Goal: Task Accomplishment & Management: Use online tool/utility

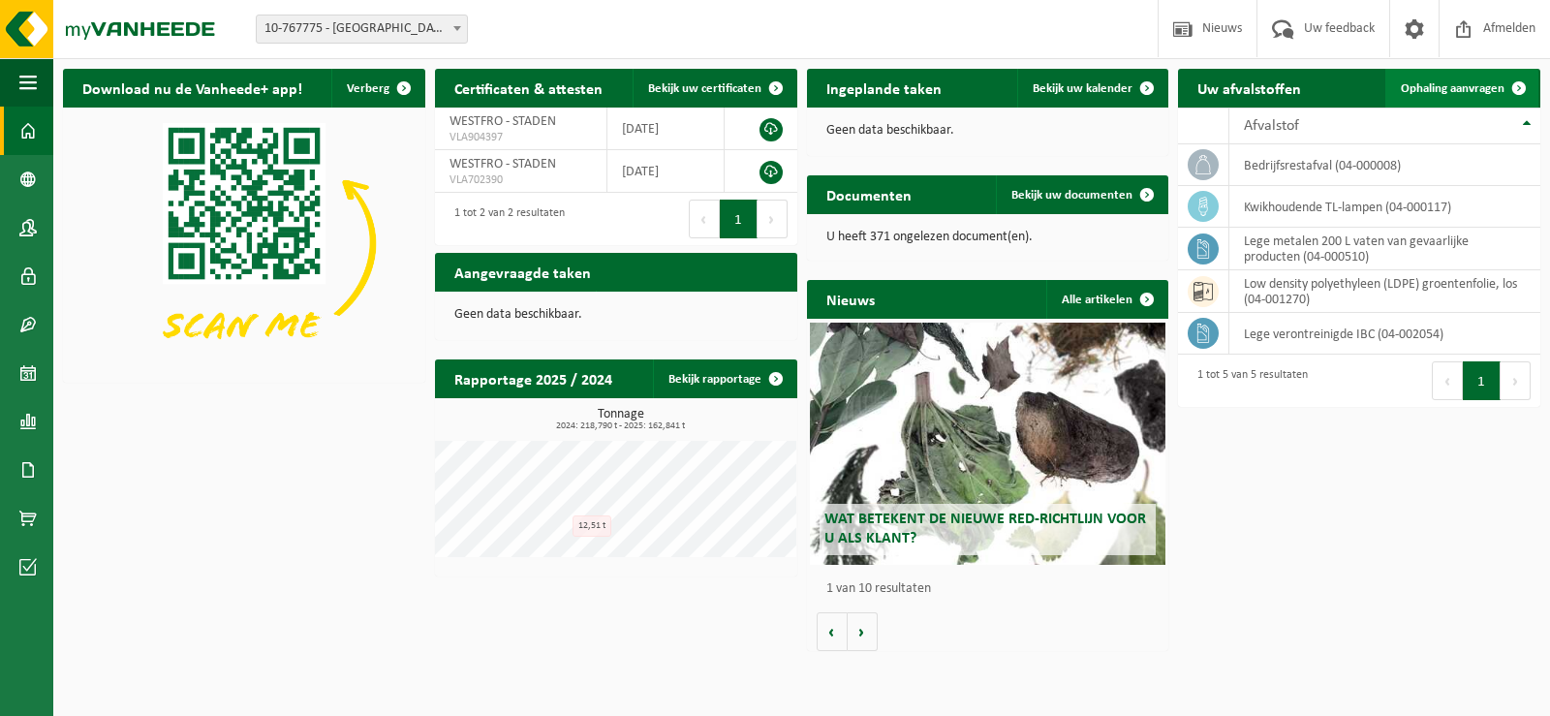
click at [1449, 82] on span "Ophaling aanvragen" at bounding box center [1453, 88] width 104 height 13
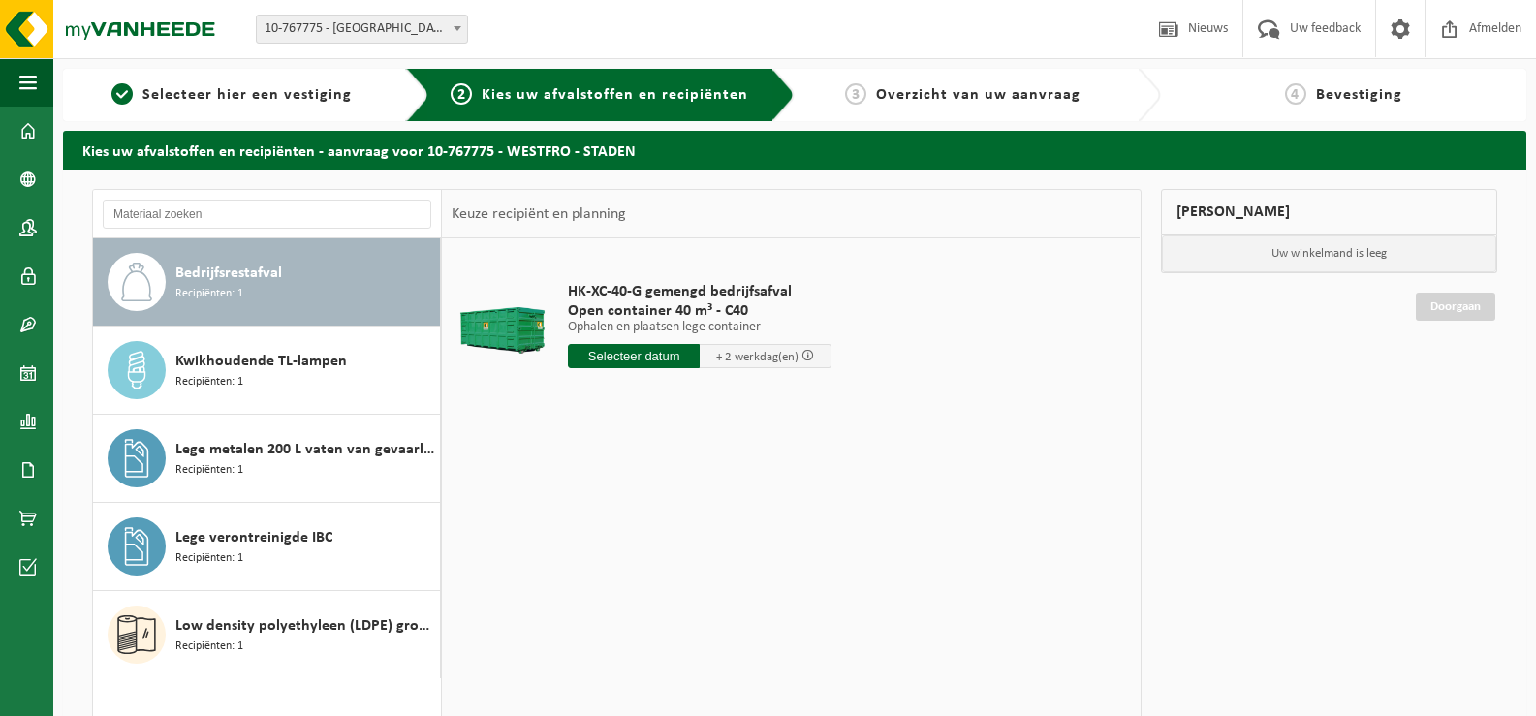
click at [678, 354] on input "text" at bounding box center [634, 356] width 132 height 24
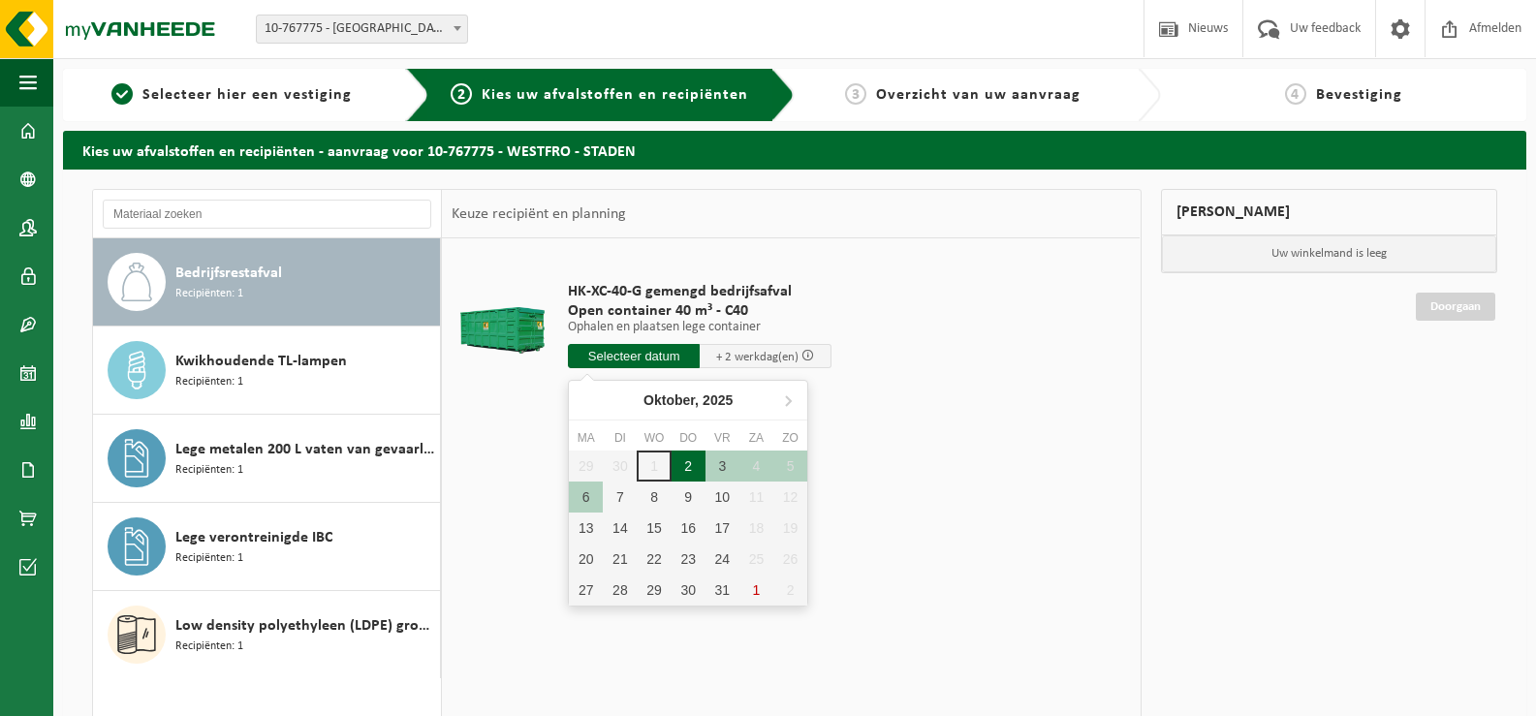
click at [695, 462] on div "2" at bounding box center [688, 466] width 34 height 31
type input "Van 2025-10-02"
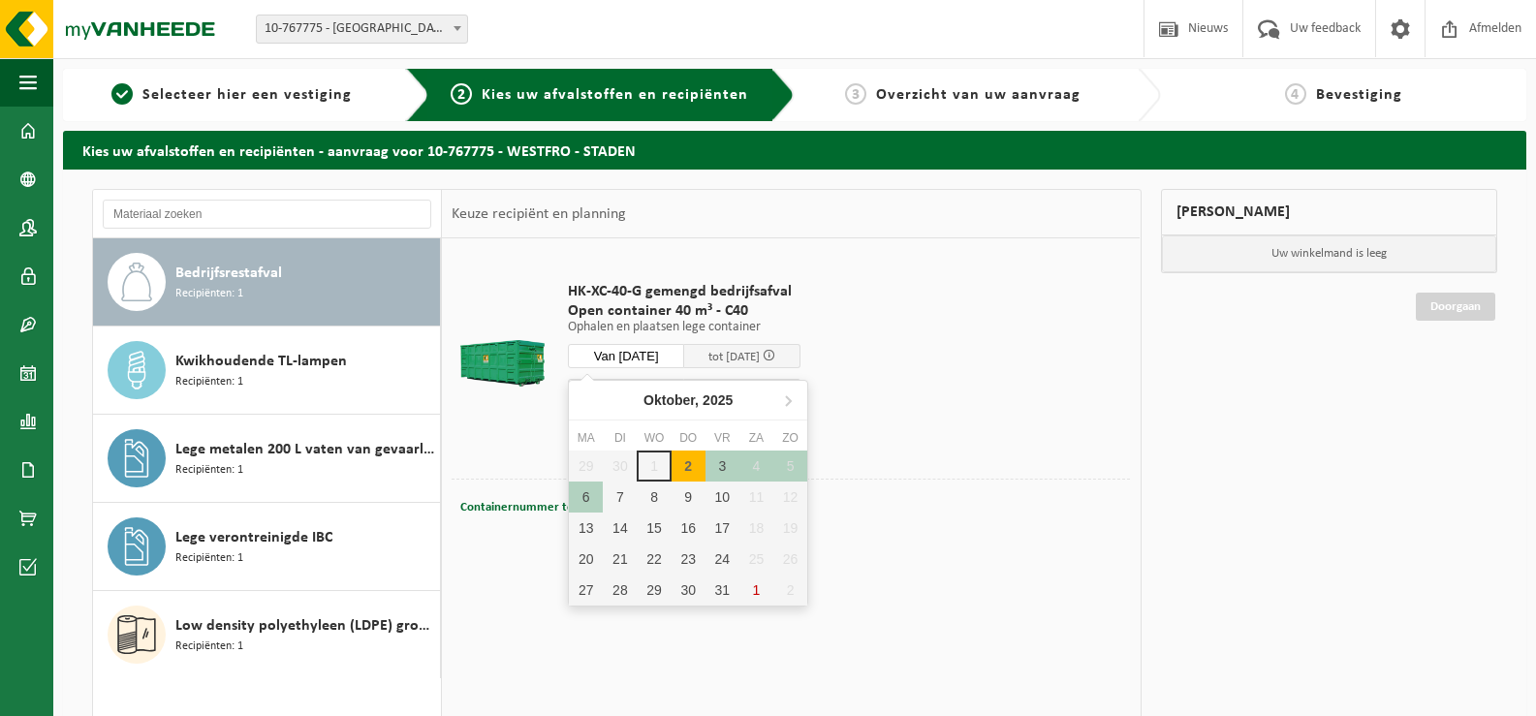
drag, startPoint x: 695, startPoint y: 462, endPoint x: 1121, endPoint y: 425, distance: 427.9
click at [1121, 425] on td "HK-XC-40-G gemengd bedrijfsafval Open container 40 m³ - C40 Ophalen en plaatsen…" at bounding box center [841, 363] width 576 height 231
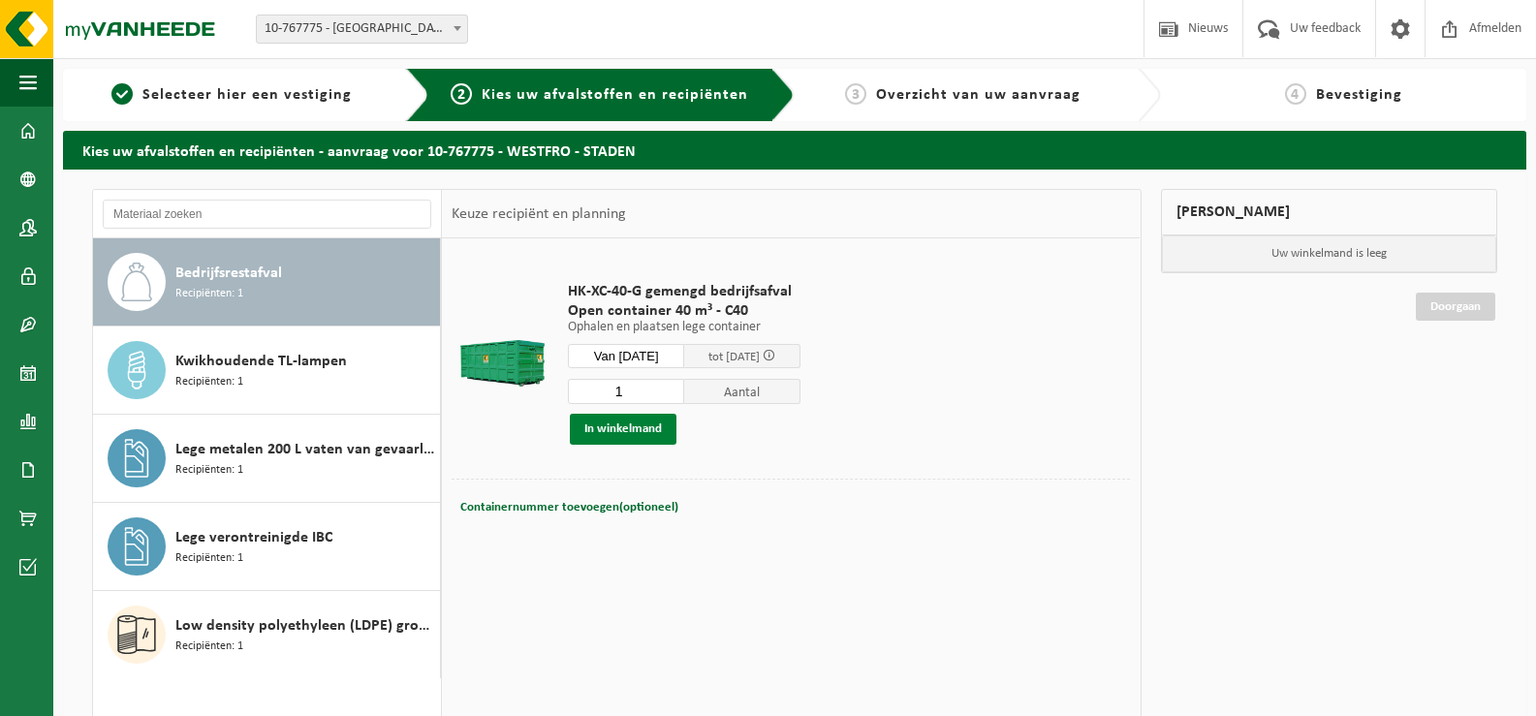
click at [623, 424] on button "In winkelmand" at bounding box center [623, 429] width 107 height 31
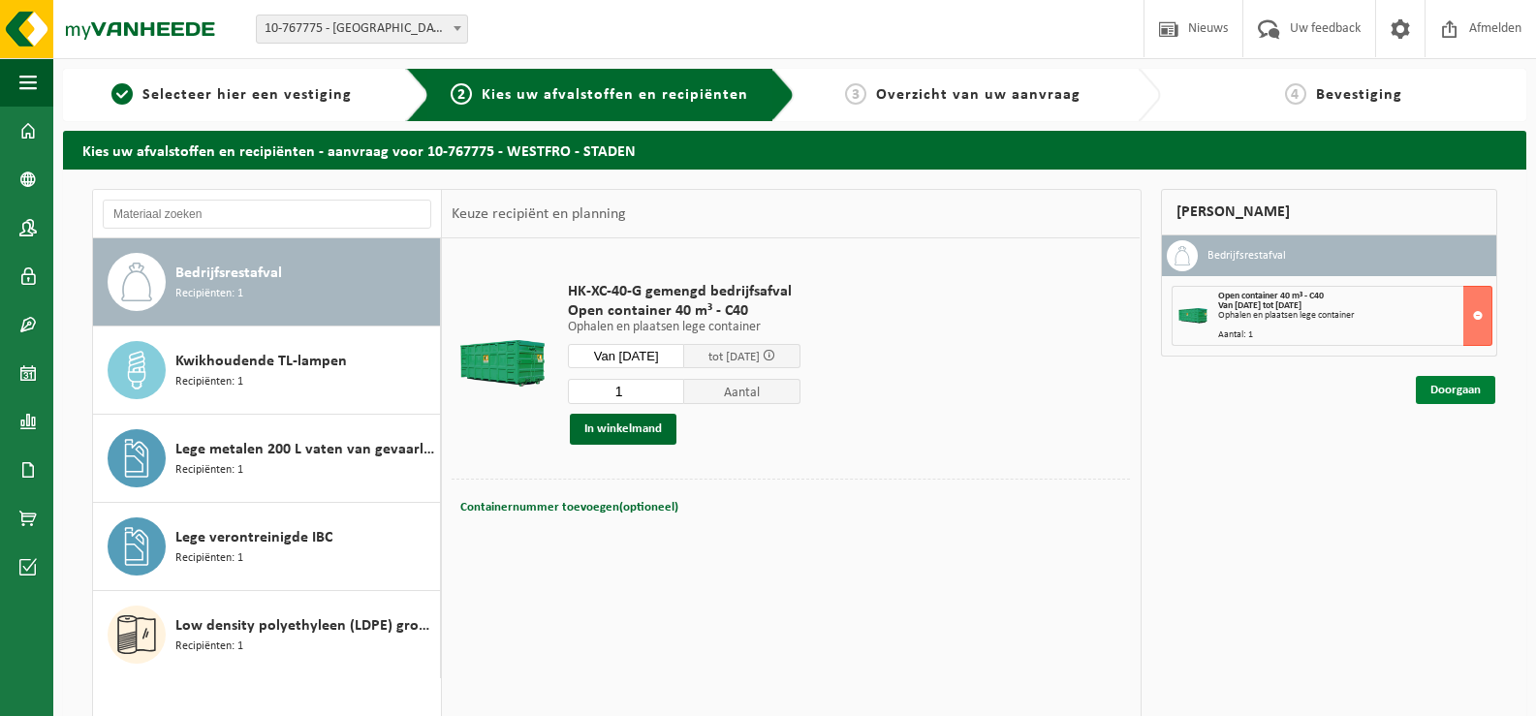
click at [1443, 383] on link "Doorgaan" at bounding box center [1455, 390] width 79 height 28
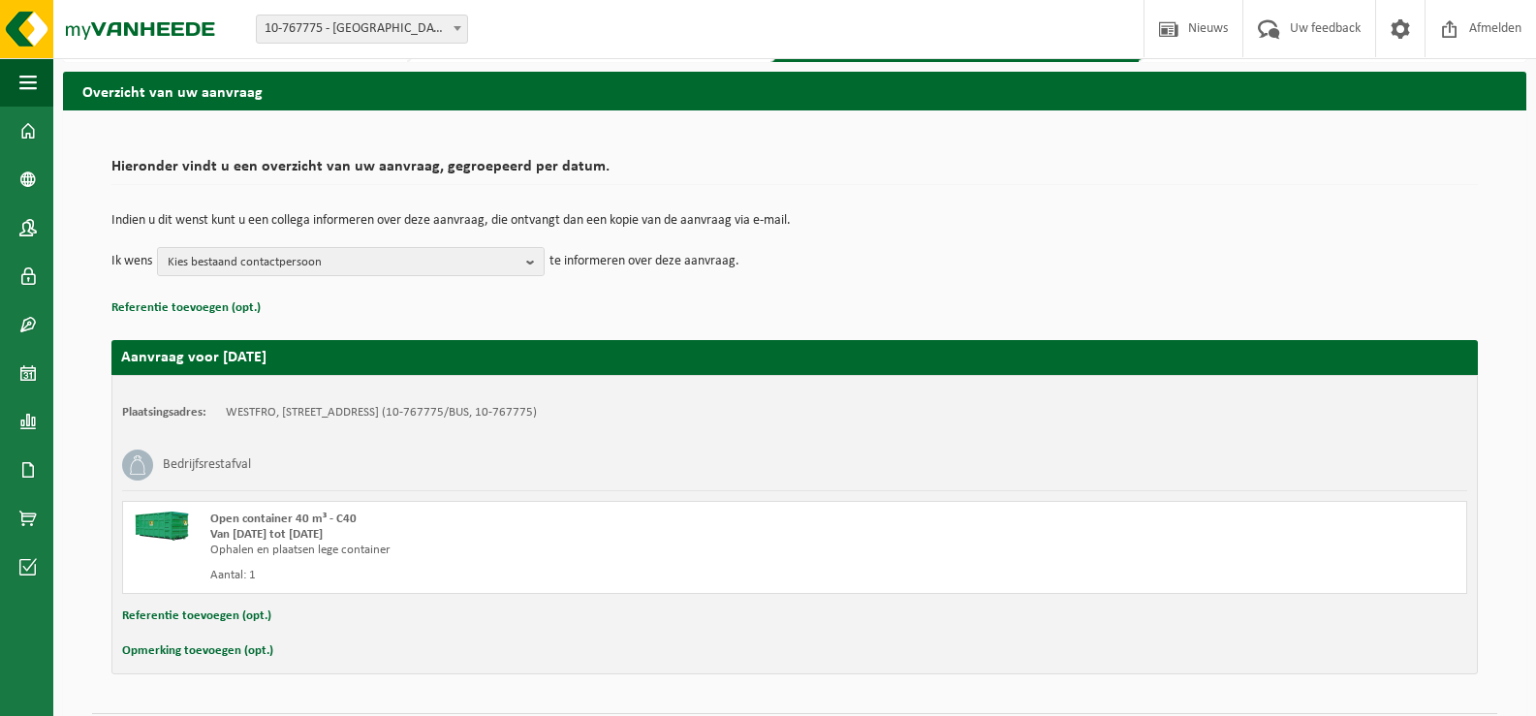
scroll to position [115, 0]
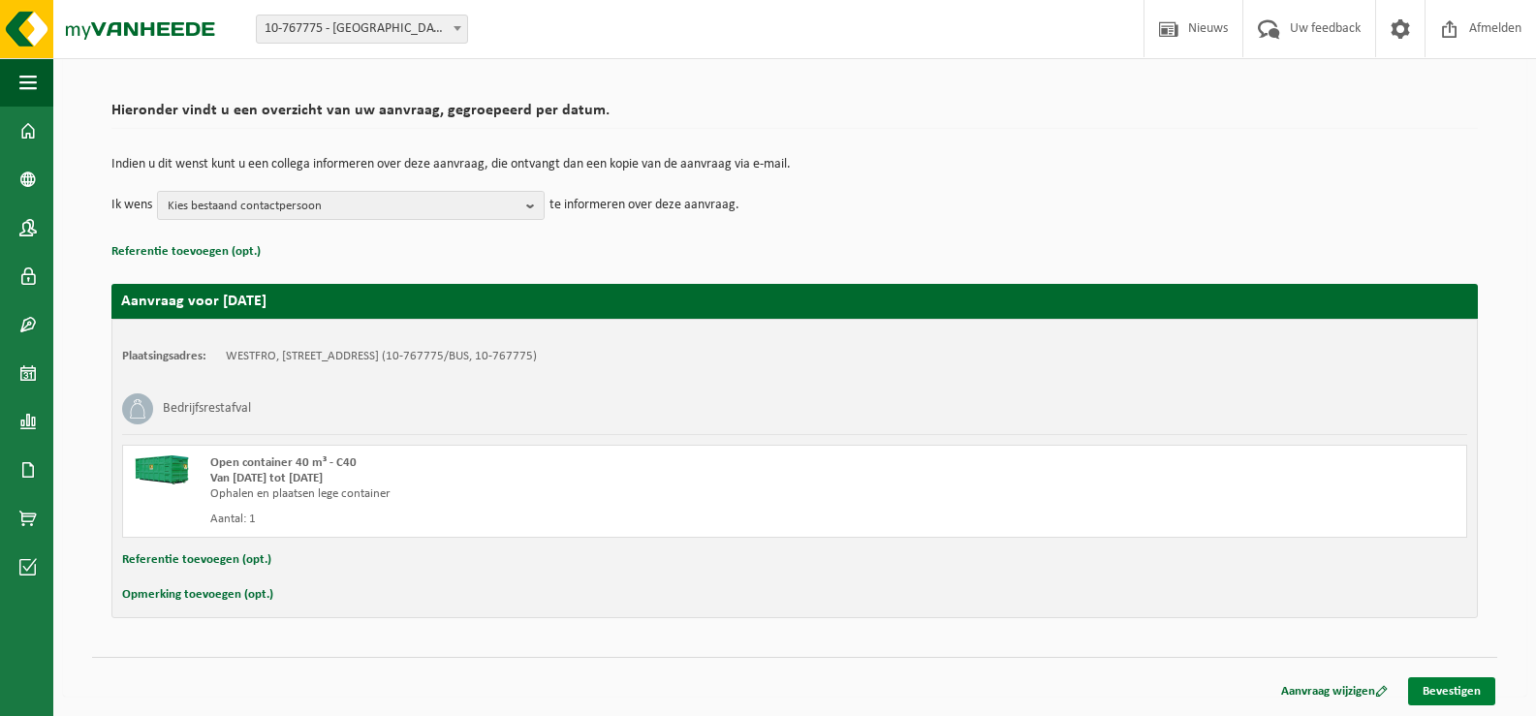
click at [1439, 690] on link "Bevestigen" at bounding box center [1451, 691] width 87 height 28
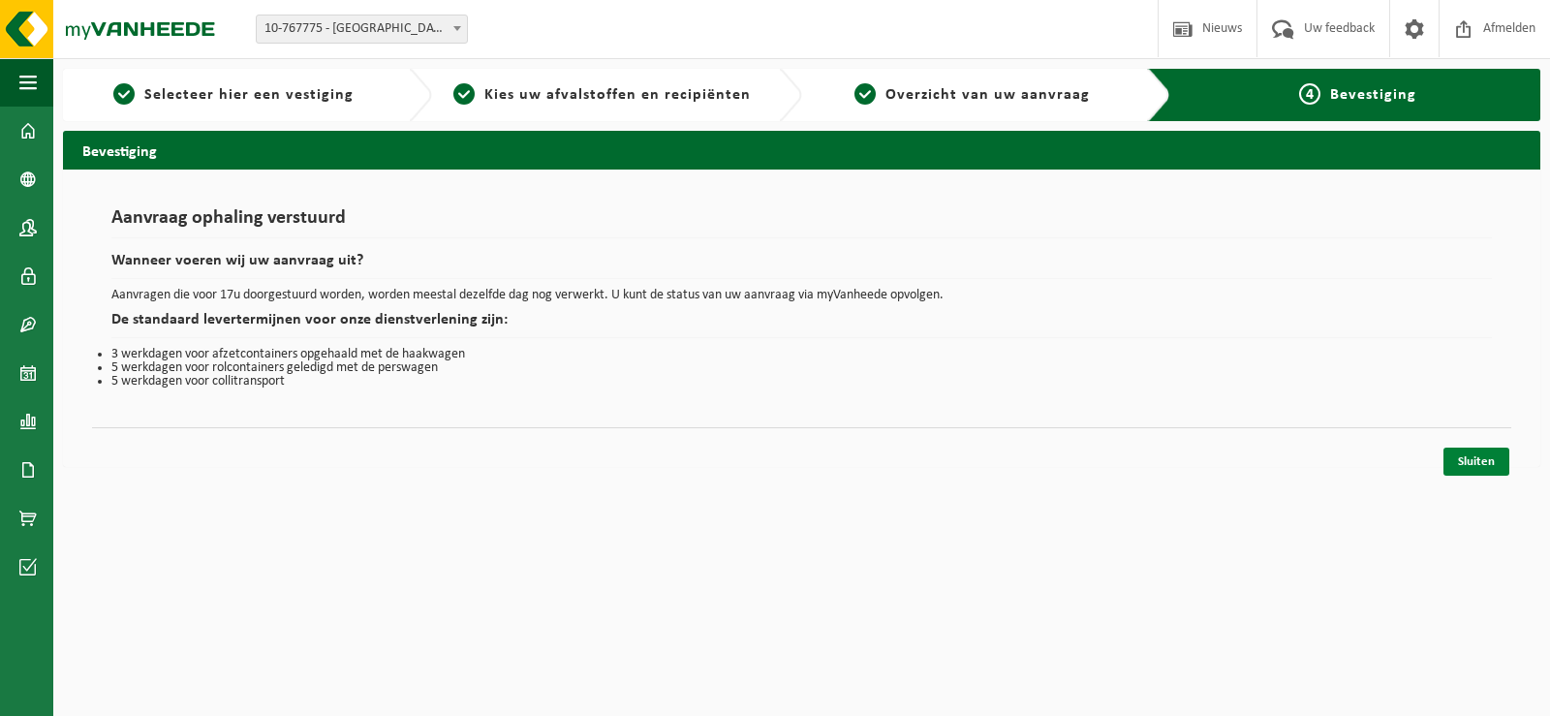
click at [1476, 460] on link "Sluiten" at bounding box center [1477, 462] width 66 height 28
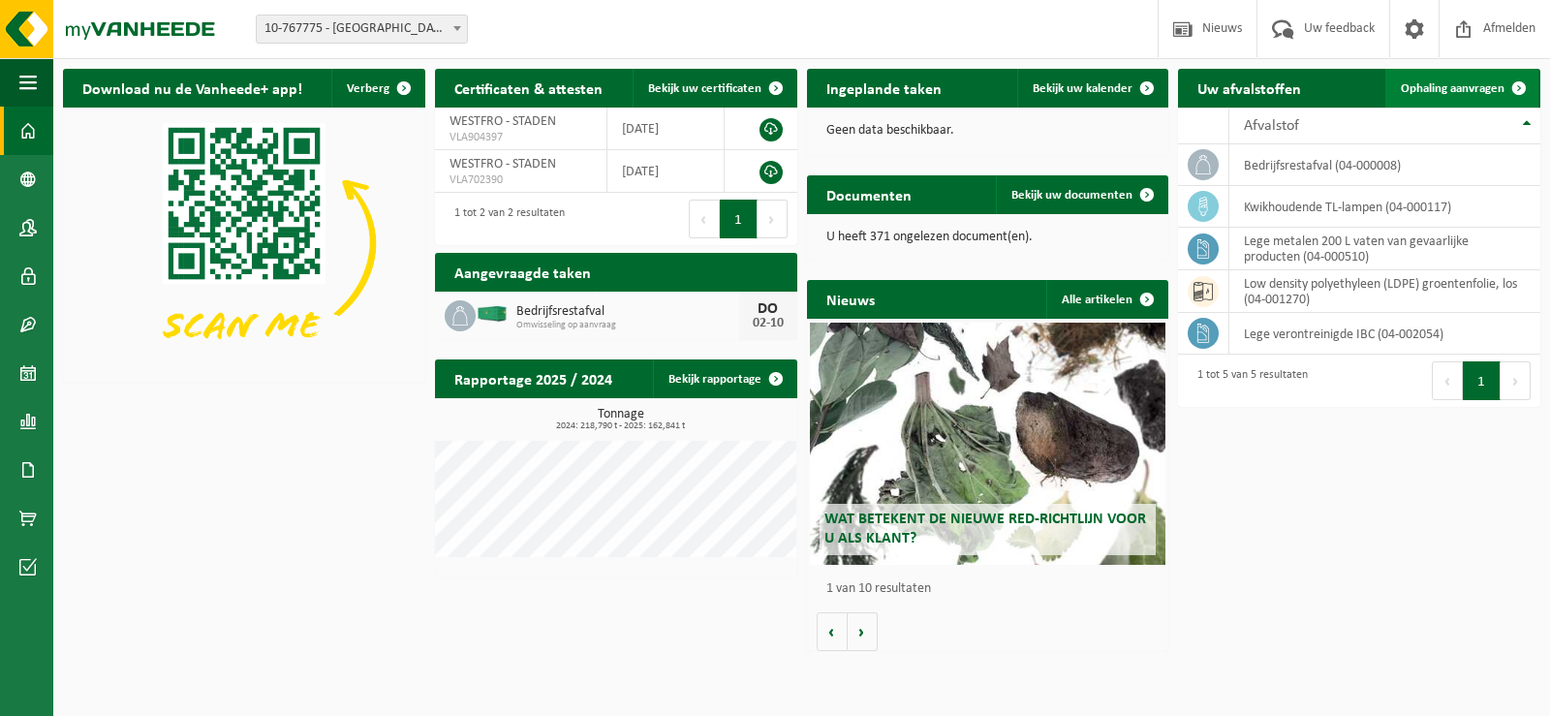
click at [1478, 90] on span "Ophaling aanvragen" at bounding box center [1453, 88] width 104 height 13
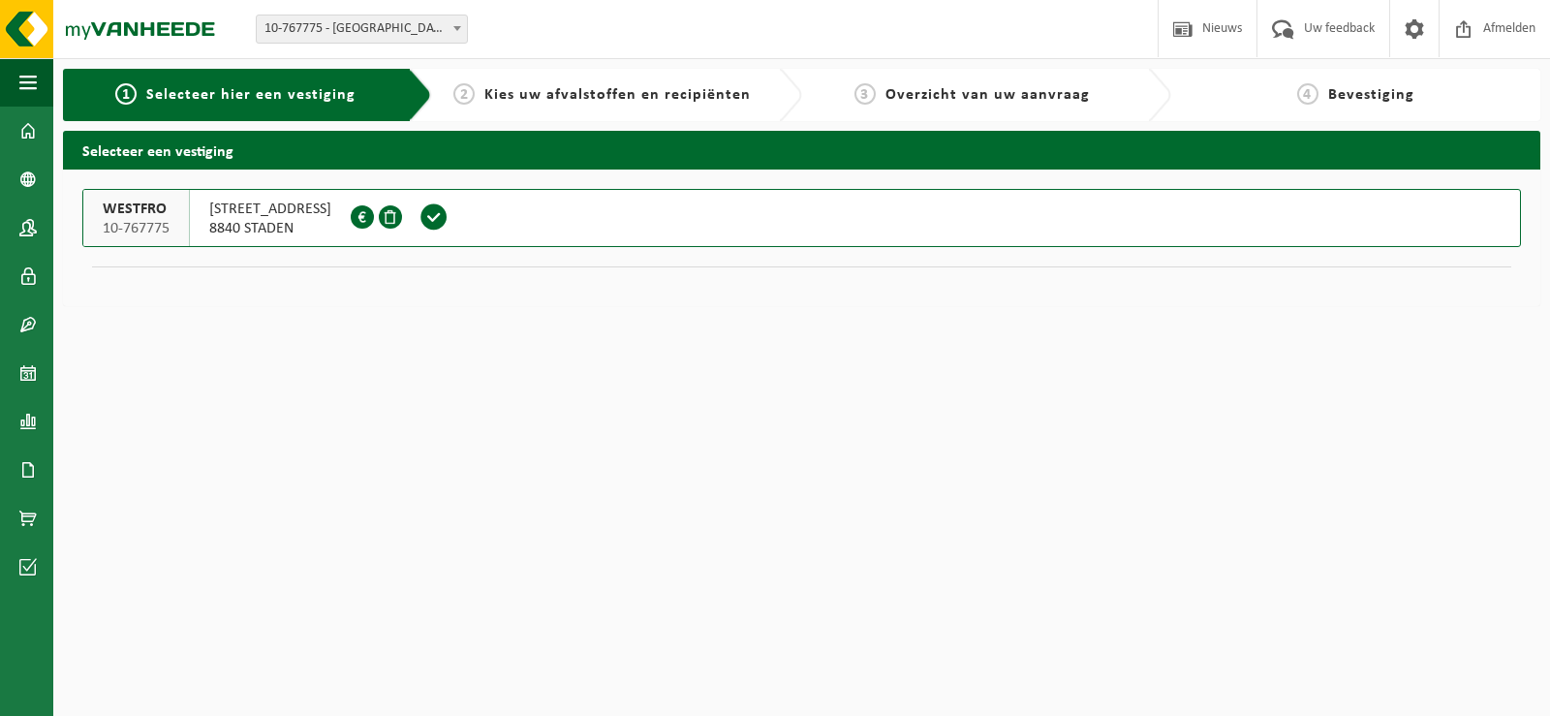
click at [1377, 99] on span "Bevestiging" at bounding box center [1371, 95] width 86 height 16
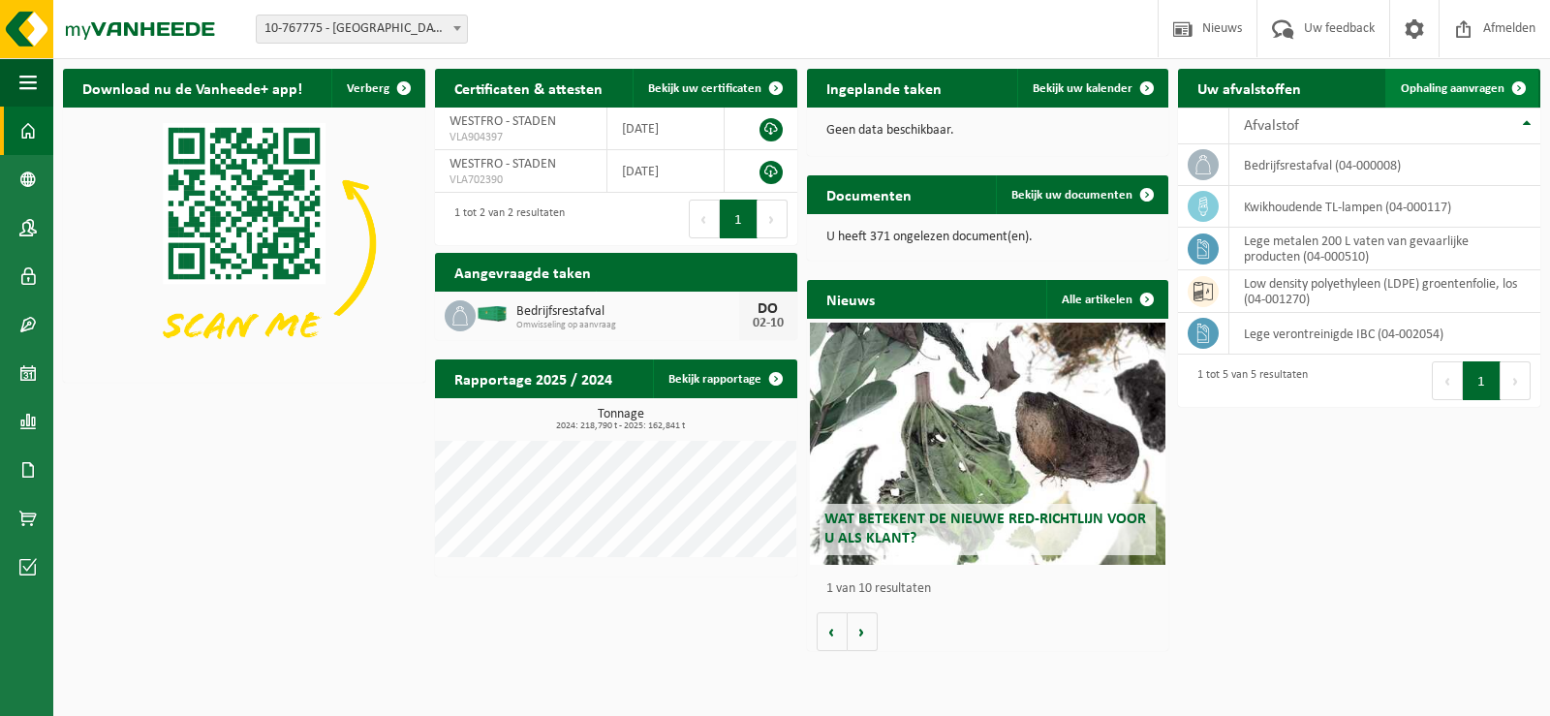
click at [1456, 82] on span "Ophaling aanvragen" at bounding box center [1453, 88] width 104 height 13
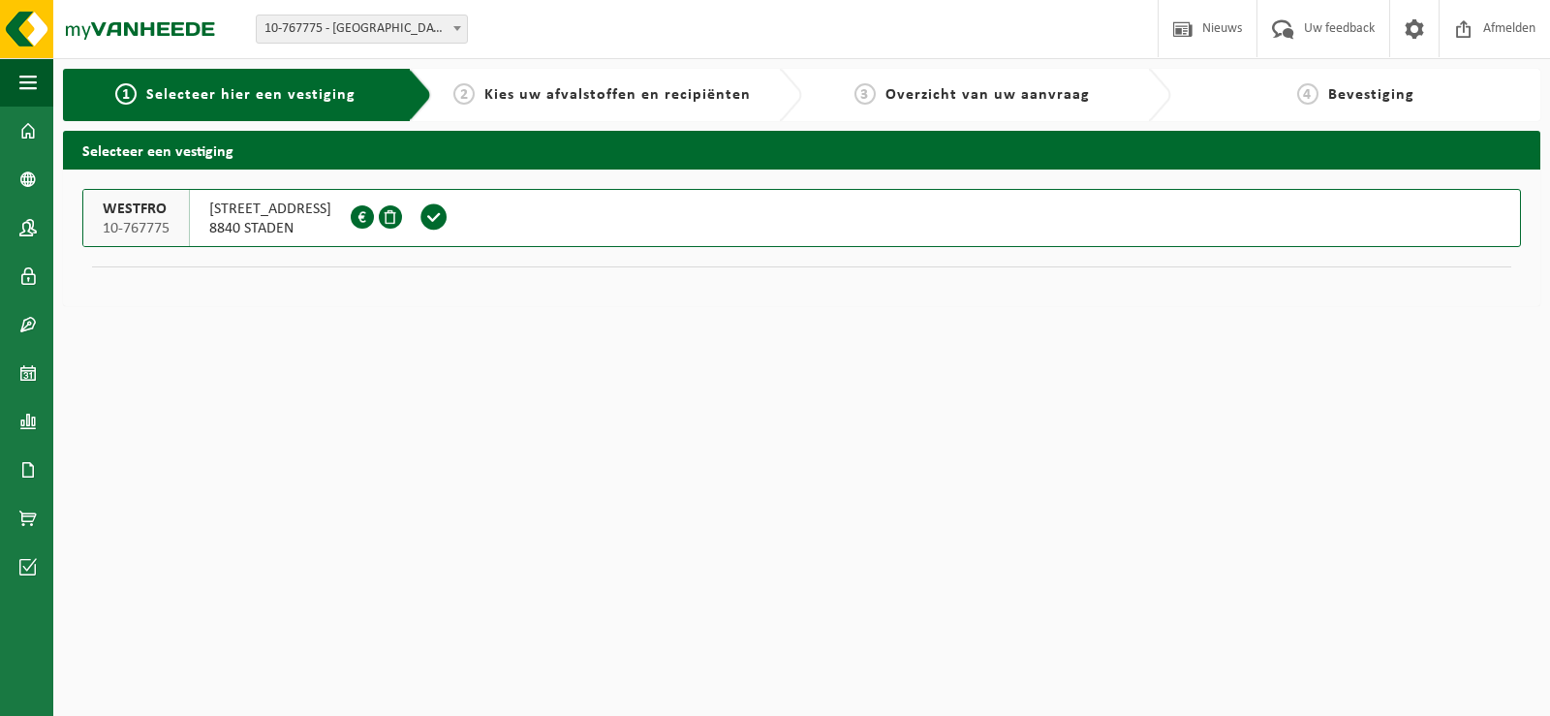
click at [145, 156] on h2 "Selecteer een vestiging" at bounding box center [802, 150] width 1478 height 38
click at [509, 92] on span "Kies uw afvalstoffen en recipiënten" at bounding box center [617, 95] width 266 height 16
click at [302, 92] on span "Selecteer hier een vestiging" at bounding box center [250, 95] width 209 height 16
click at [1376, 94] on span "Bevestiging" at bounding box center [1371, 95] width 86 height 16
click at [449, 226] on span at bounding box center [434, 216] width 29 height 29
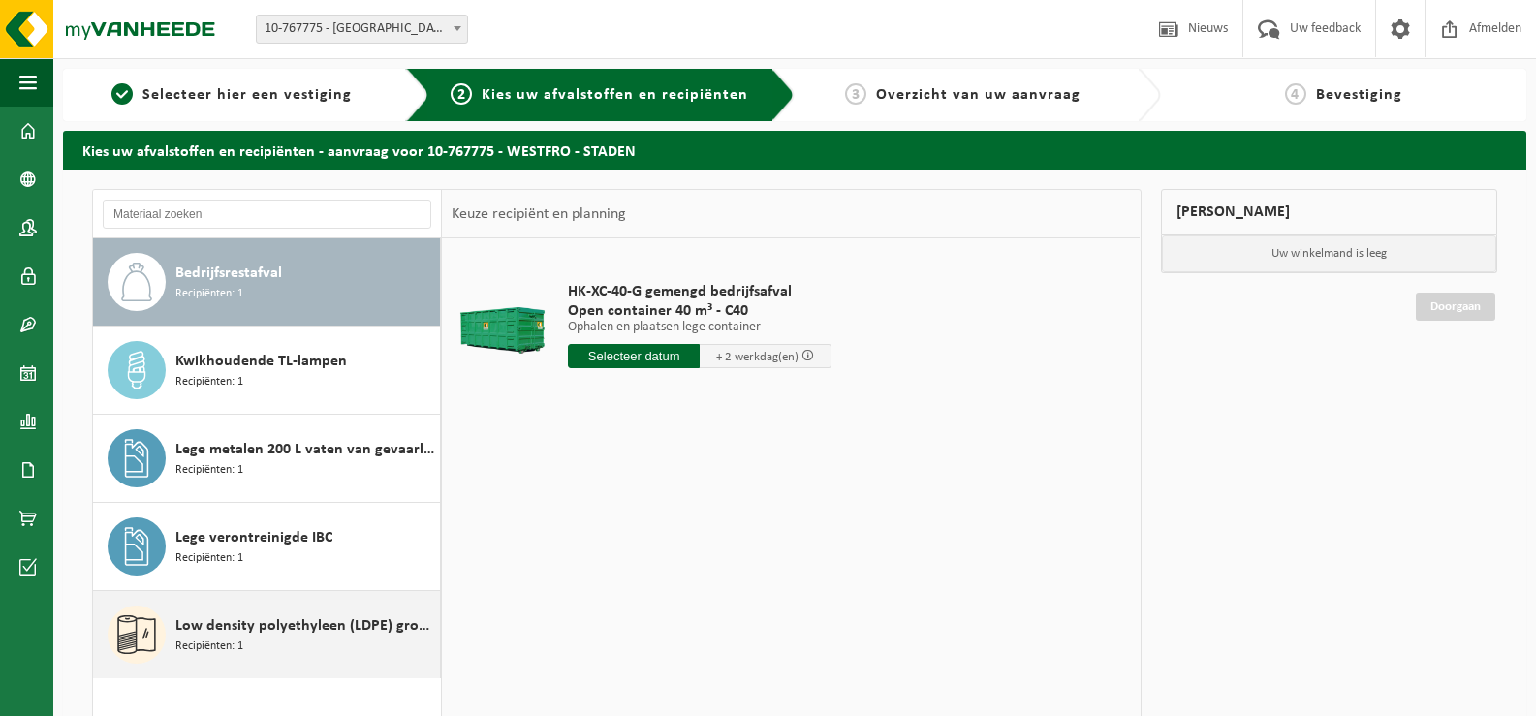
click at [273, 626] on span "Low density polyethyleen (LDPE) groentenfolie, los" at bounding box center [305, 625] width 260 height 23
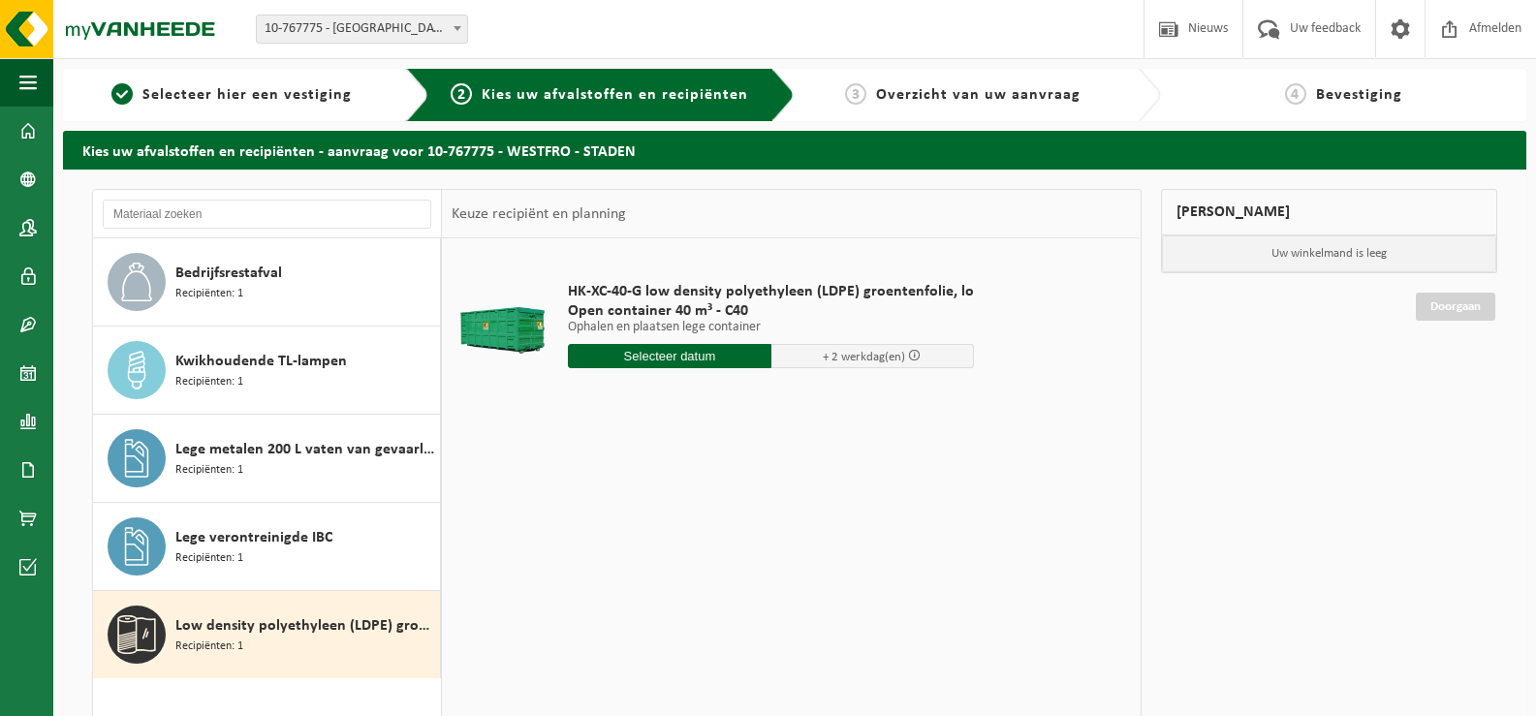
click at [645, 361] on input "text" at bounding box center [669, 356] width 203 height 24
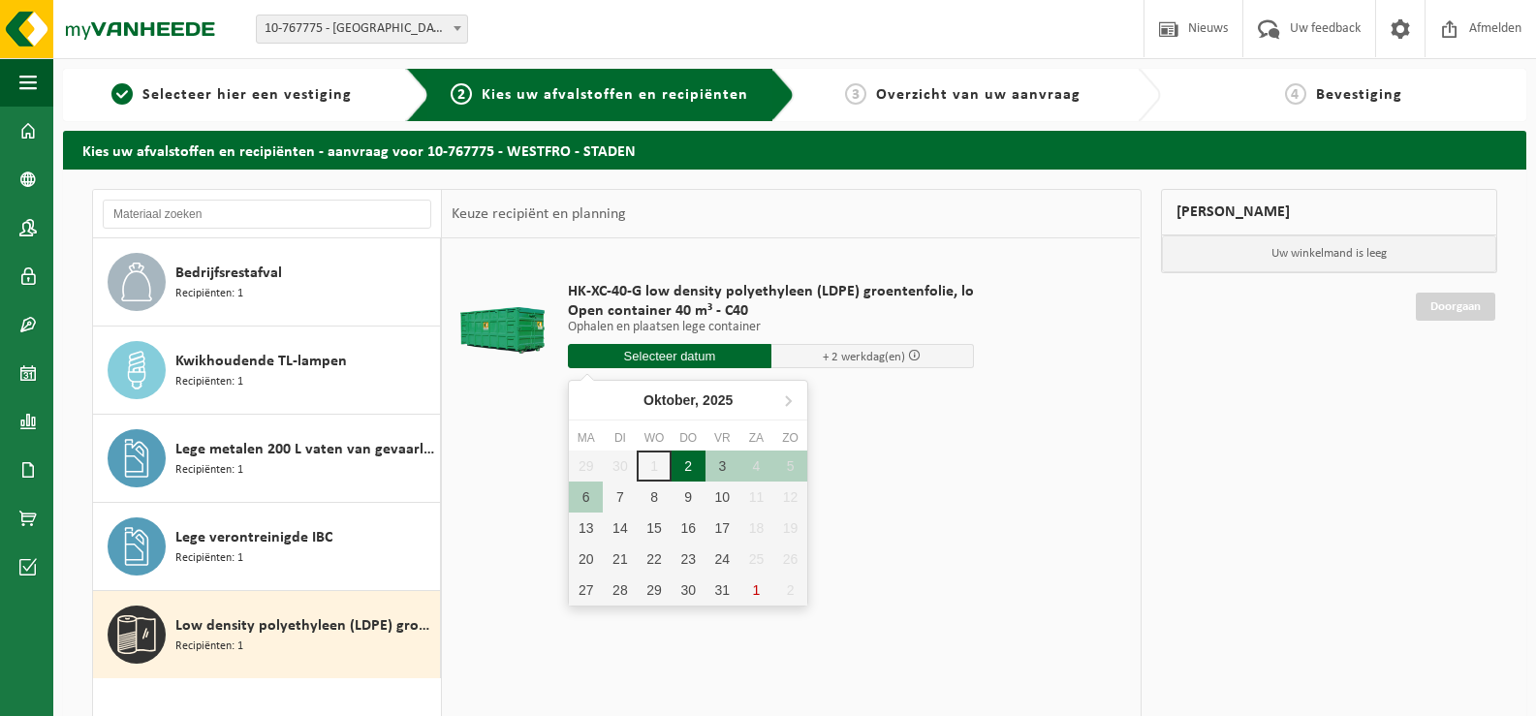
click at [694, 466] on div "2" at bounding box center [688, 466] width 34 height 31
type input "Van 2025-10-02"
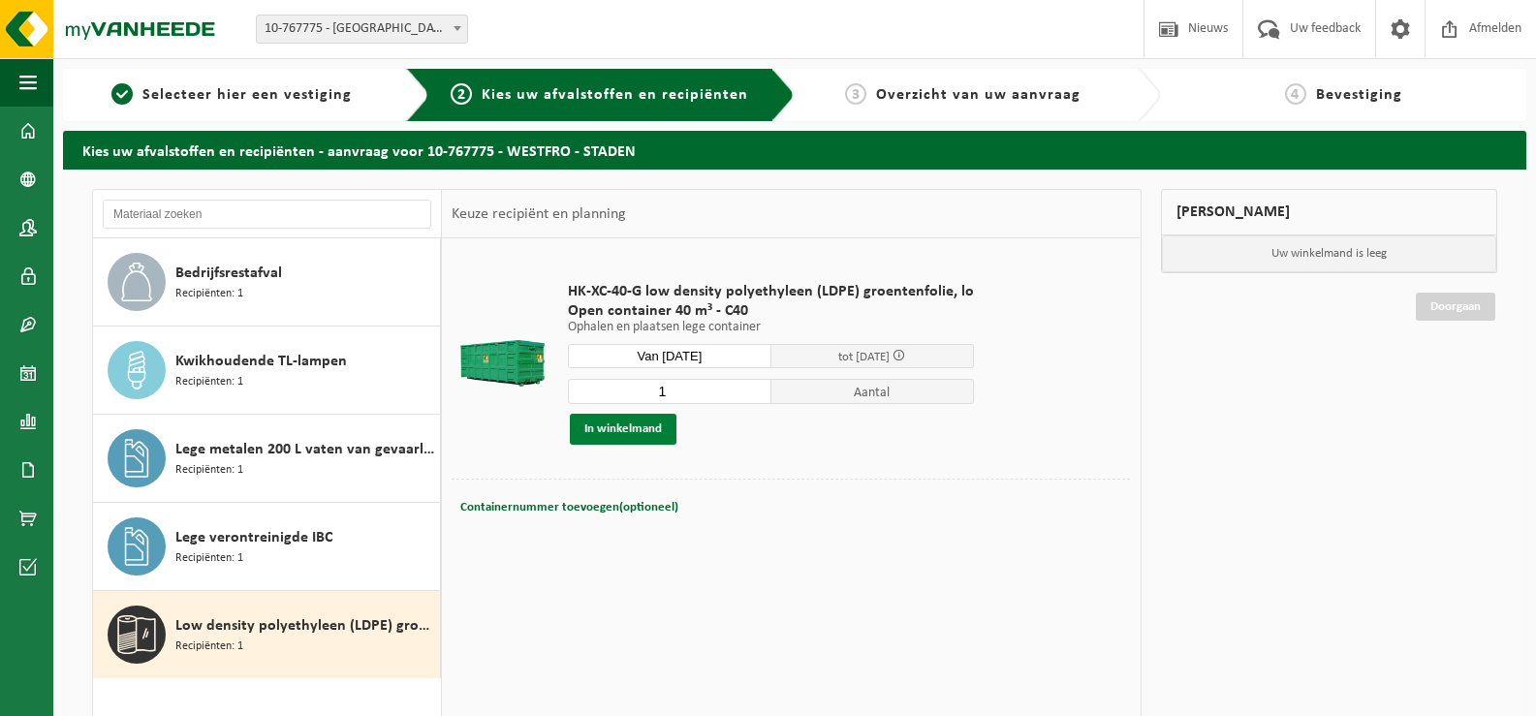
click at [628, 433] on button "In winkelmand" at bounding box center [623, 429] width 107 height 31
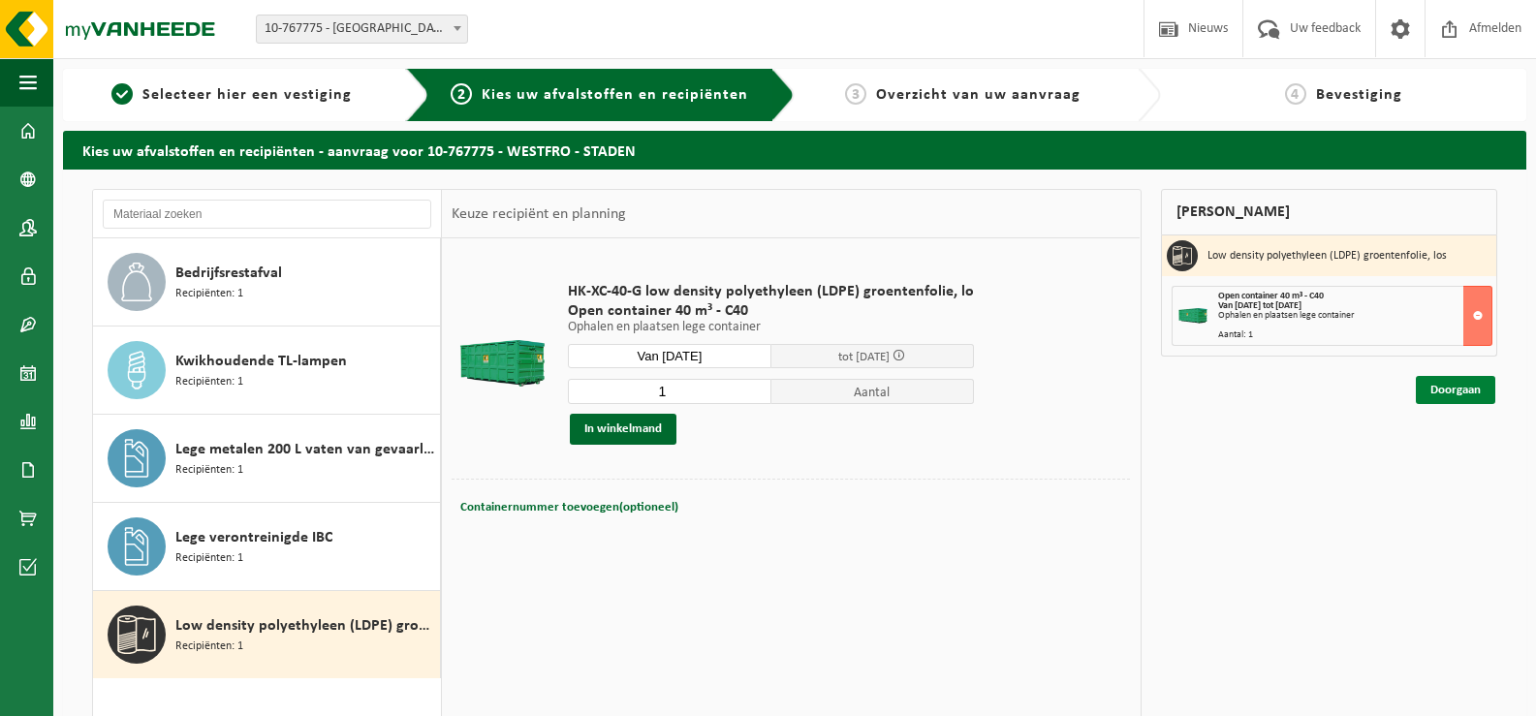
click at [1443, 388] on link "Doorgaan" at bounding box center [1455, 390] width 79 height 28
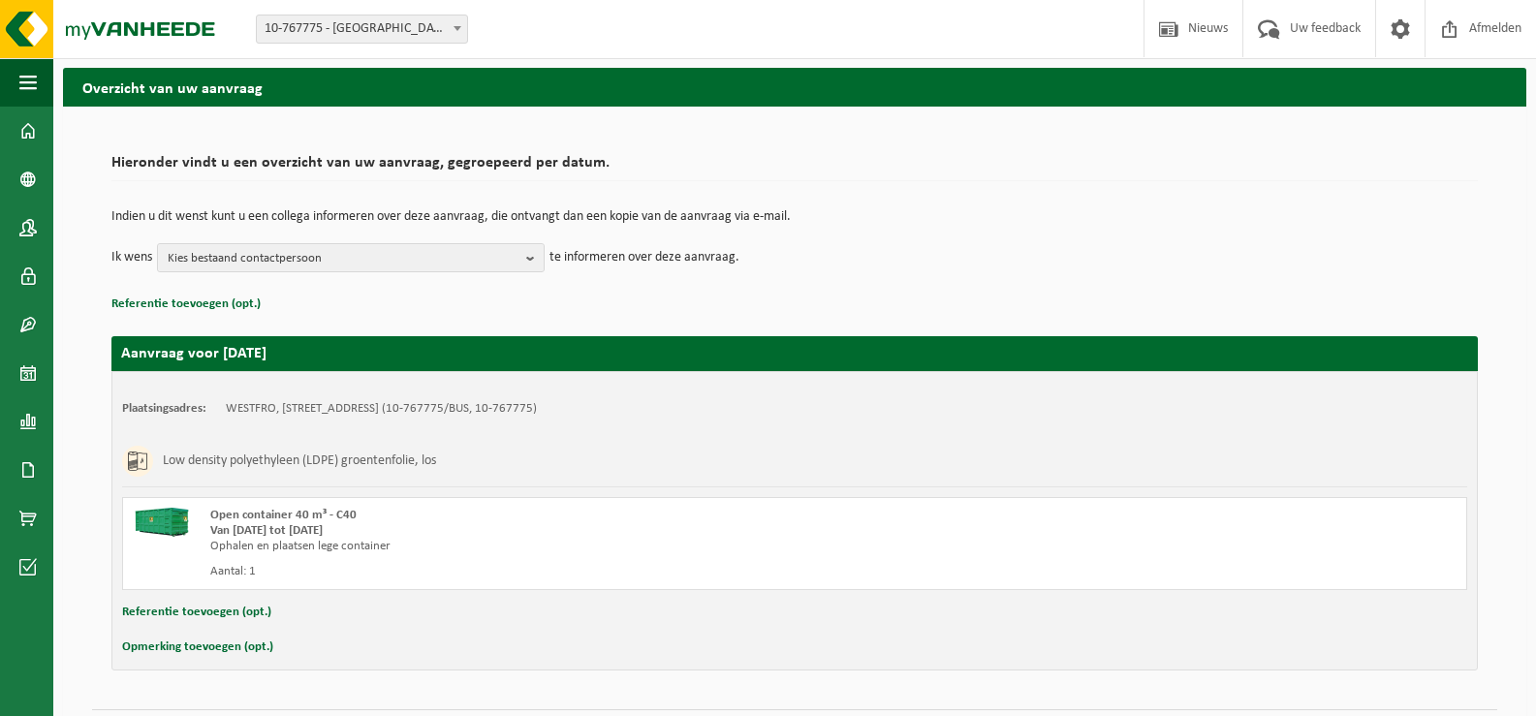
scroll to position [115, 0]
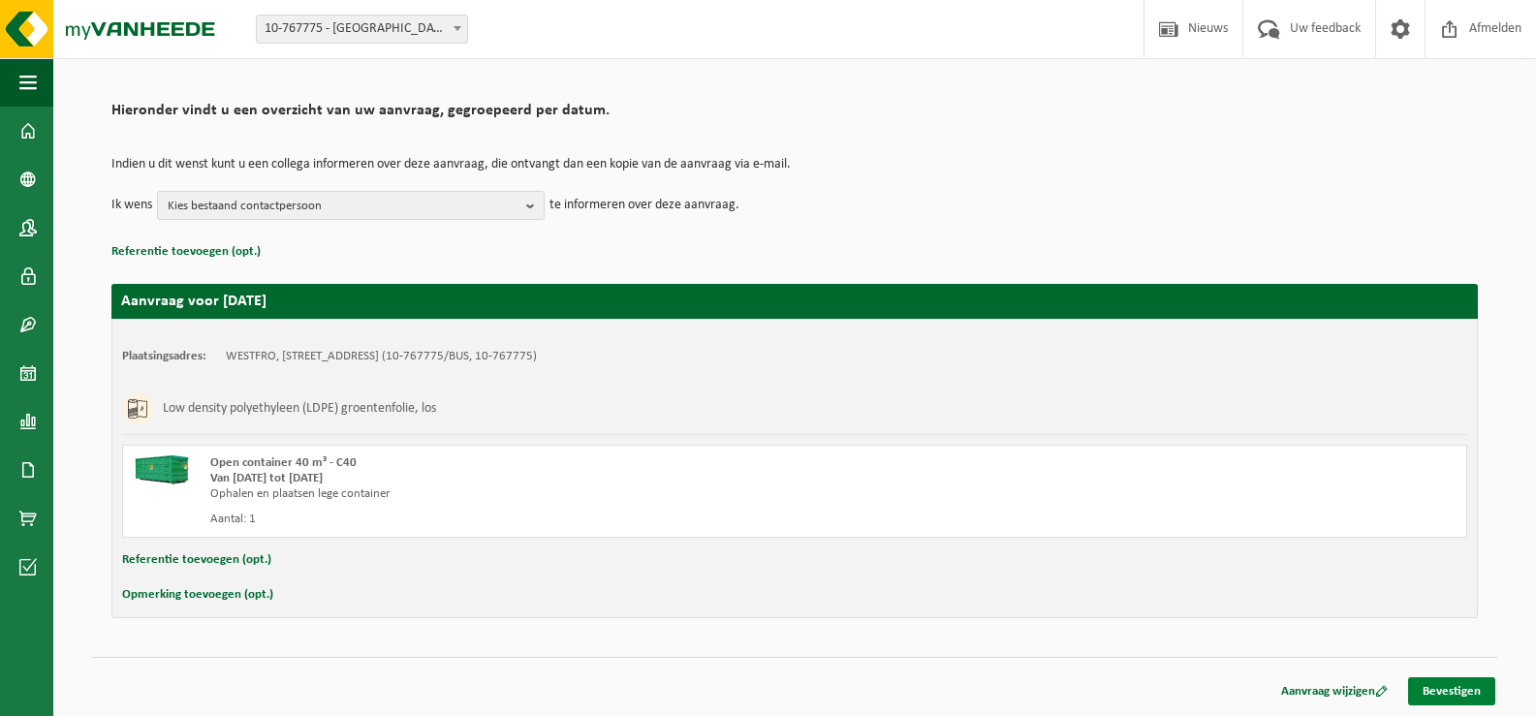
drag, startPoint x: 1443, startPoint y: 690, endPoint x: 1423, endPoint y: 685, distance: 20.0
click at [1442, 690] on link "Bevestigen" at bounding box center [1451, 691] width 87 height 28
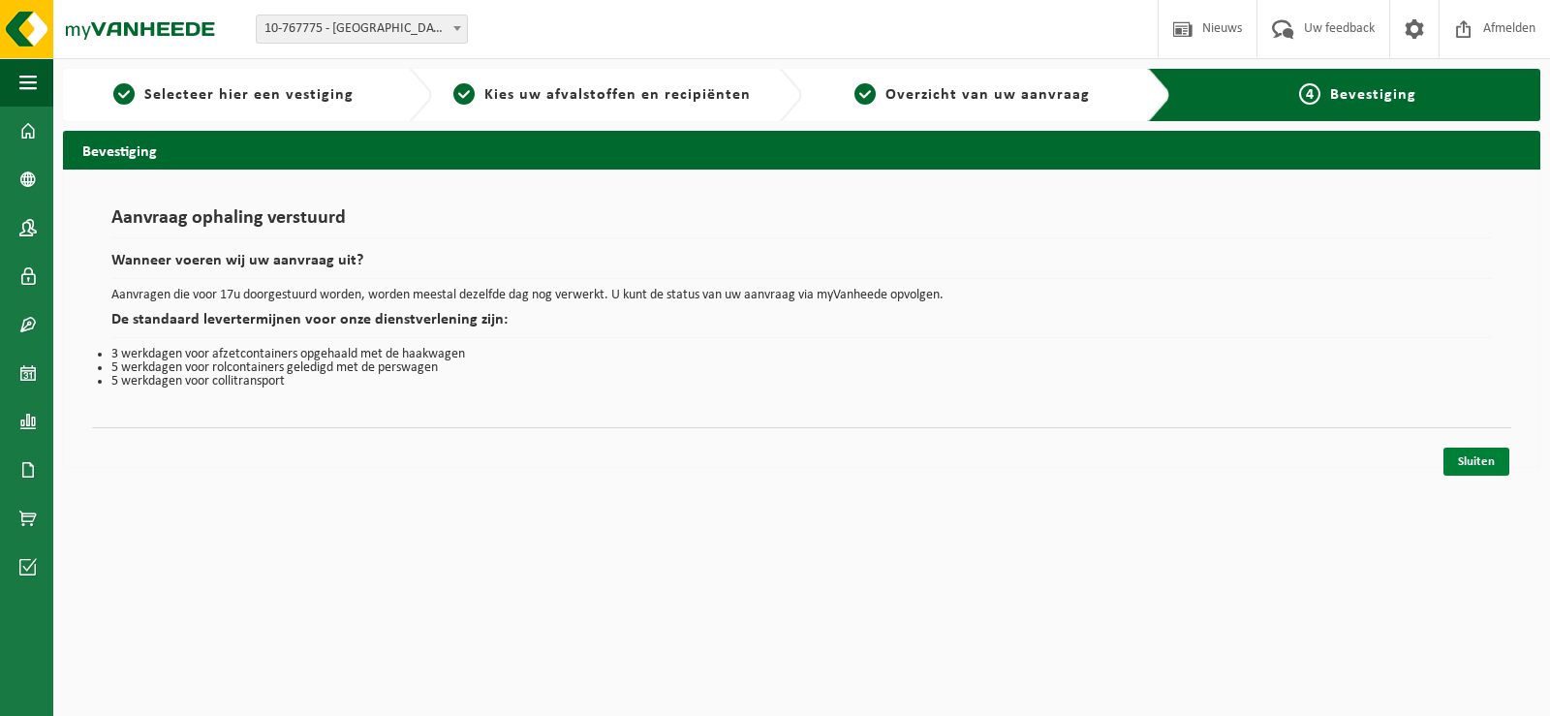
click at [1492, 465] on link "Sluiten" at bounding box center [1477, 462] width 66 height 28
